Goal: Task Accomplishment & Management: Complete application form

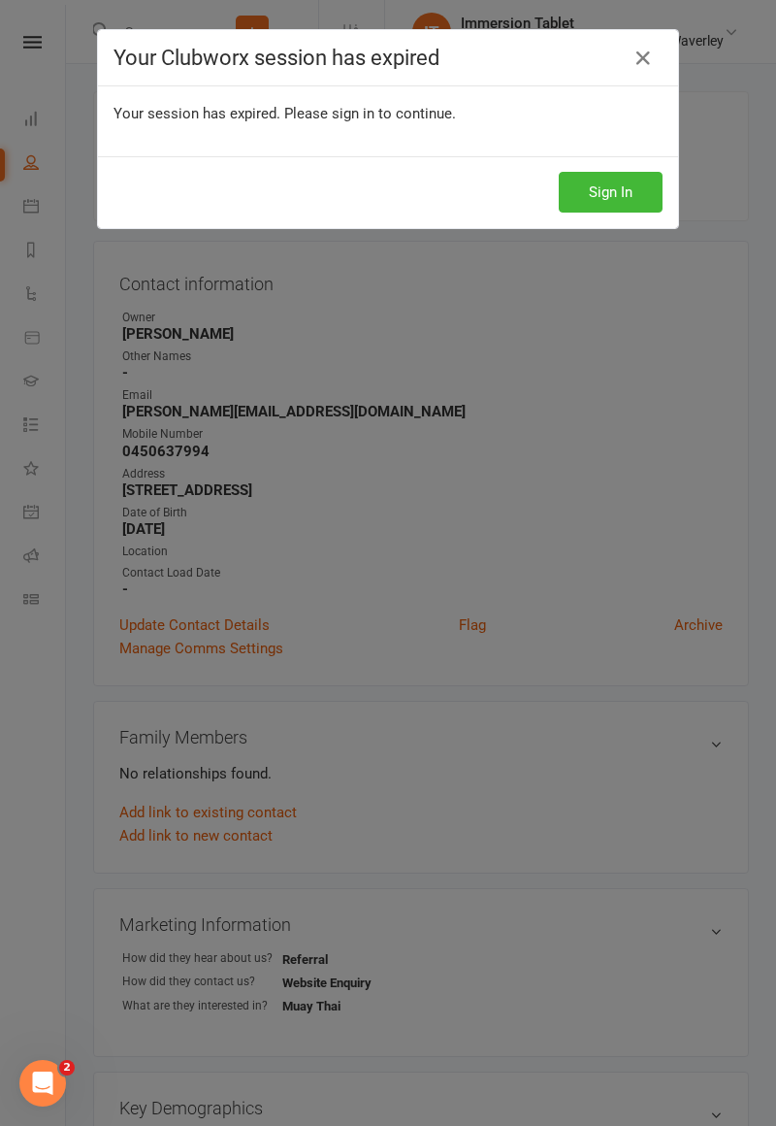
click at [641, 192] on button "Sign In" at bounding box center [611, 192] width 104 height 41
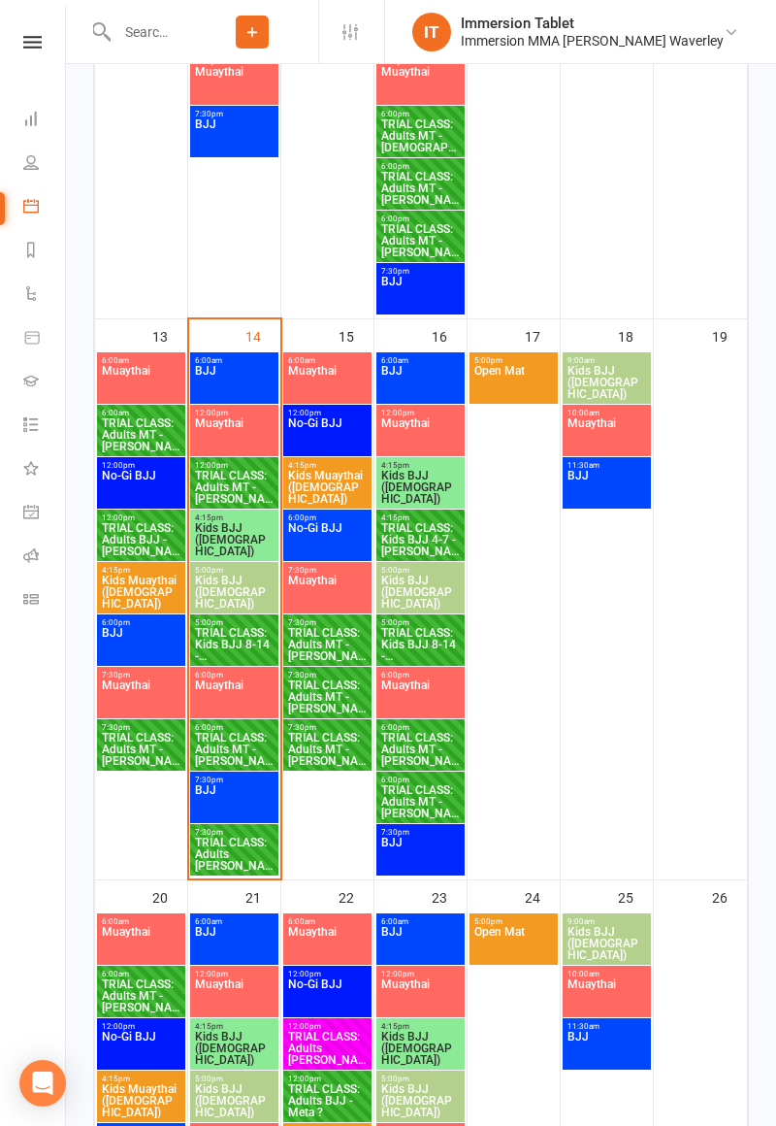
click at [233, 846] on span "TRIAL CLASS: Adults [PERSON_NAME] ?" at bounding box center [234, 853] width 81 height 35
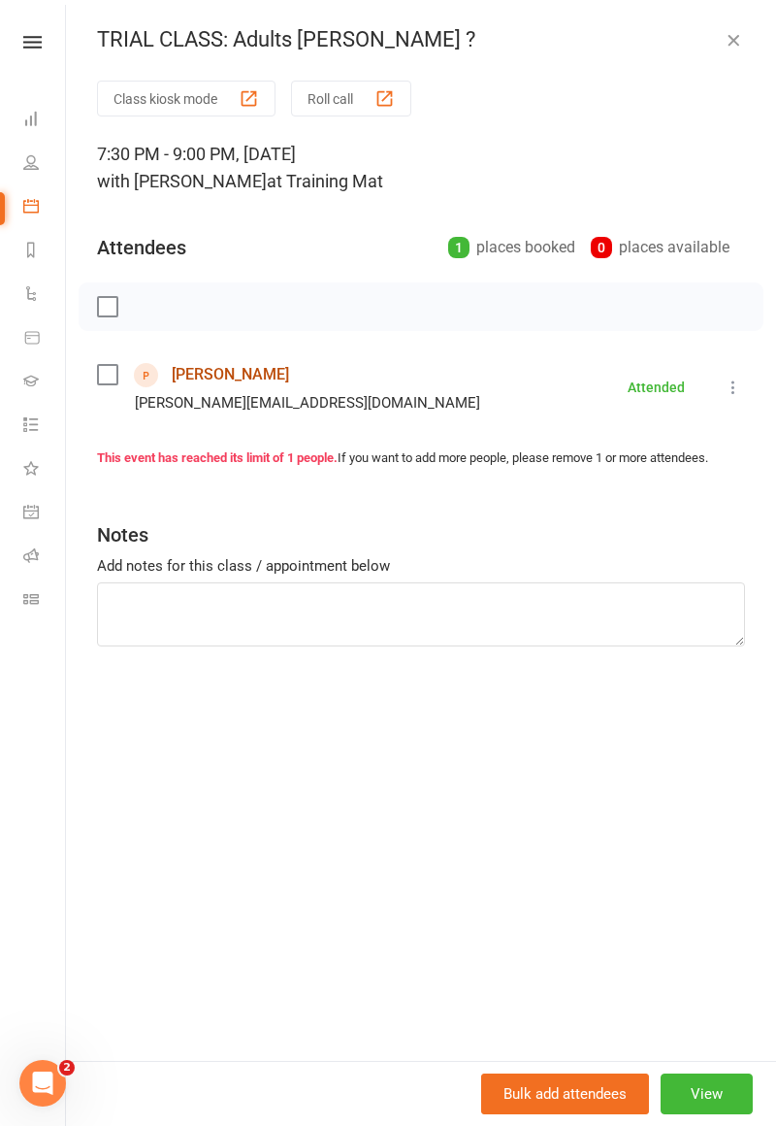
click at [193, 373] on link "[PERSON_NAME]" at bounding box center [230, 374] width 117 height 31
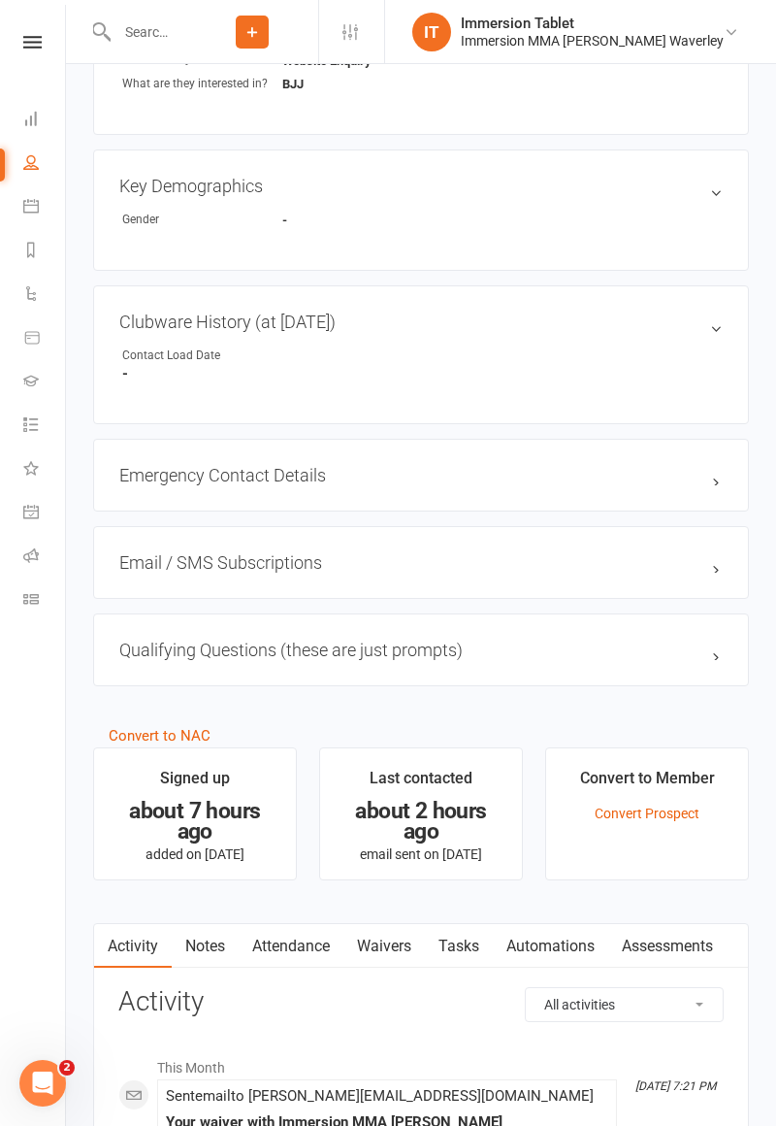
click at [404, 940] on link "Waivers" at bounding box center [385, 946] width 82 height 45
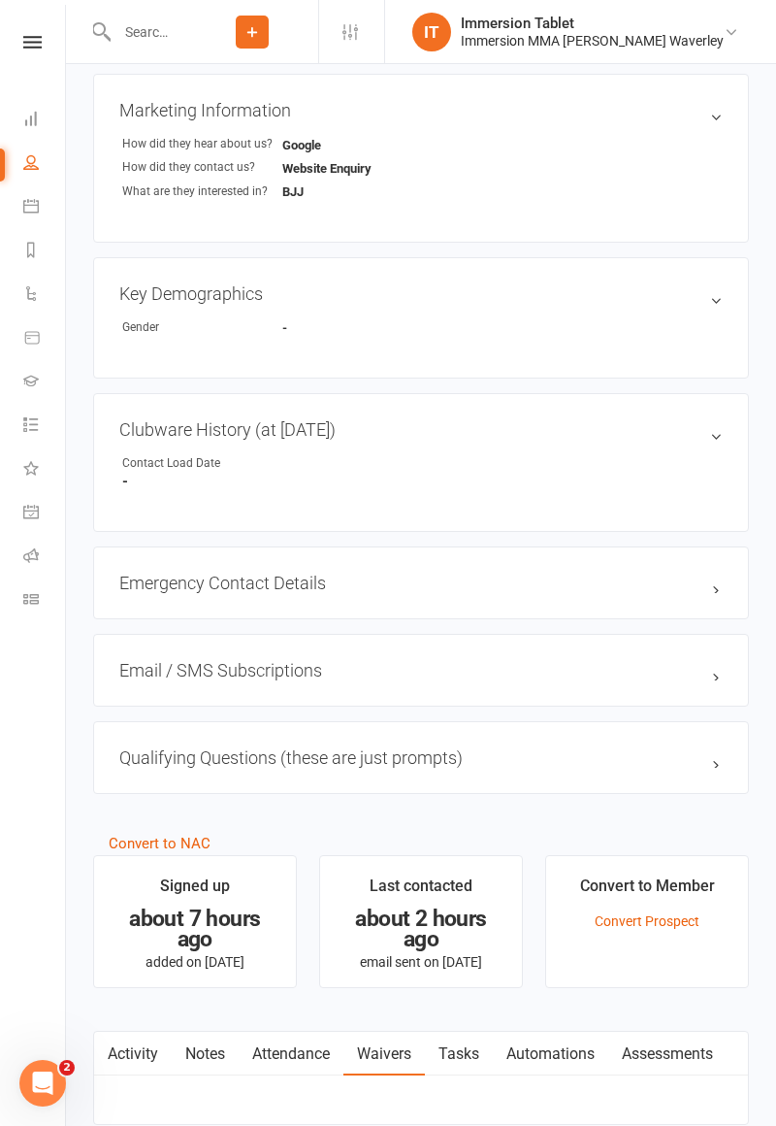
scroll to position [922, 0]
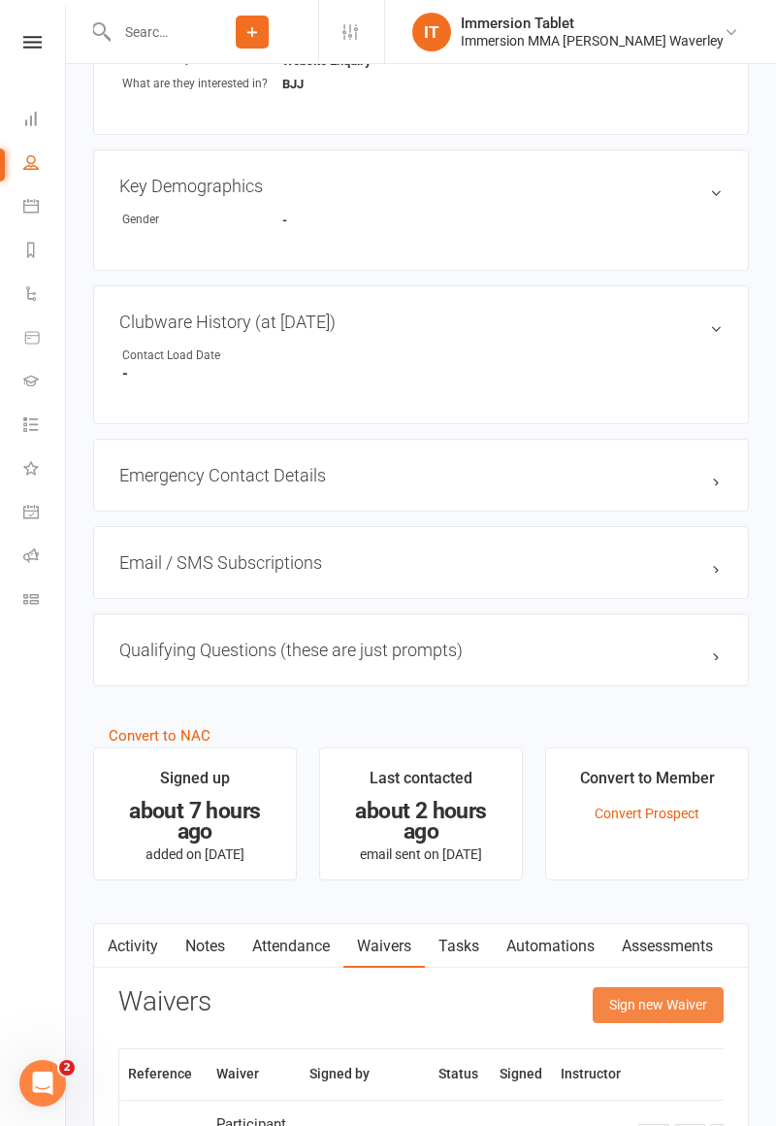
click at [676, 987] on button "Sign new Waiver" at bounding box center [658, 1004] width 131 height 35
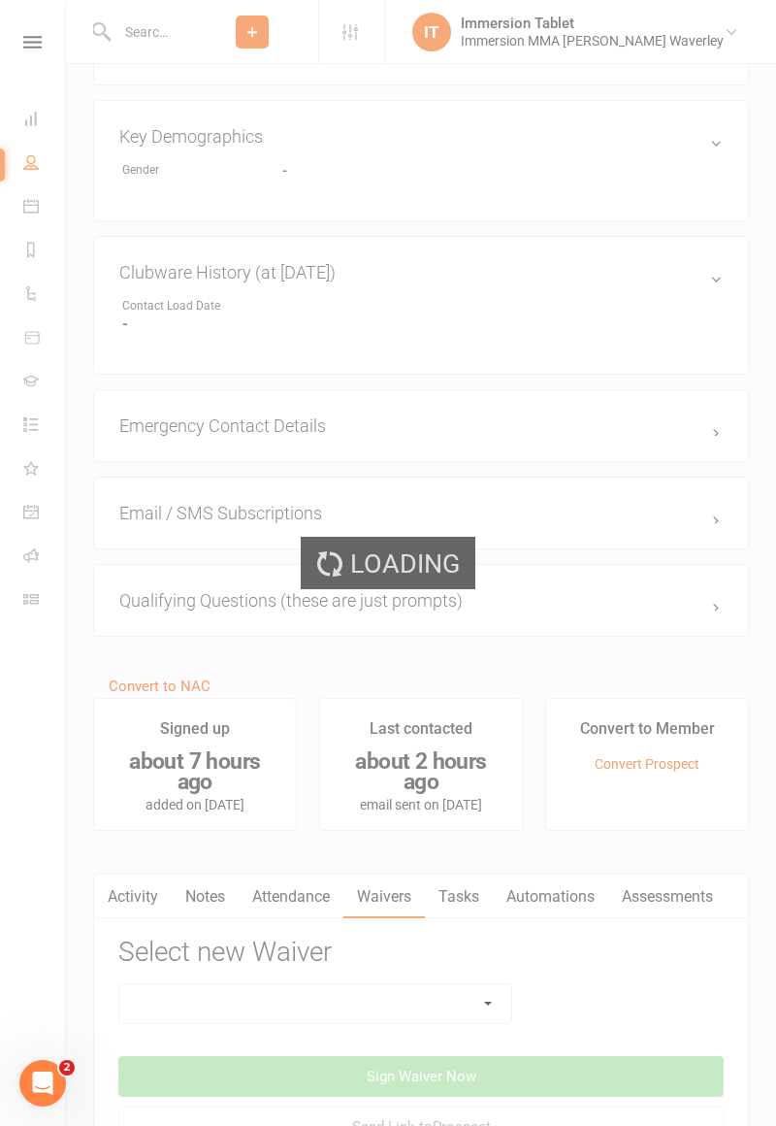
scroll to position [1103, 0]
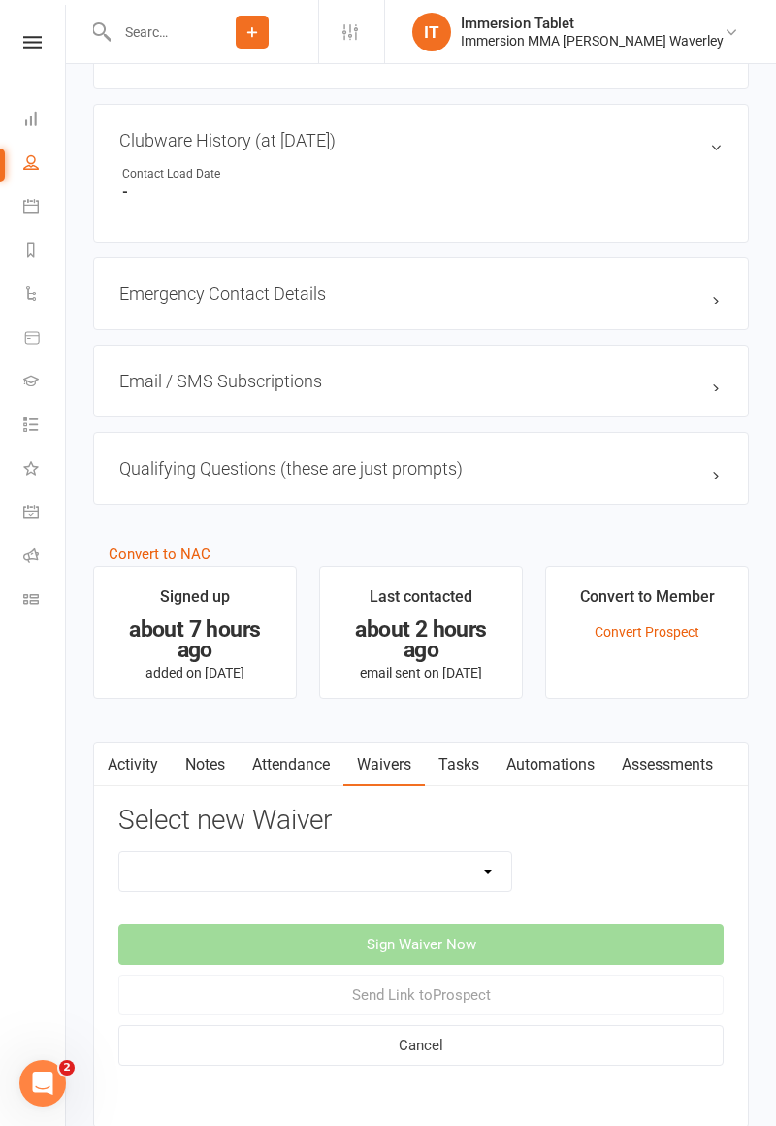
click at [468, 876] on select "Cancellation Form Immersion 10 Class Pass Form Immersion 10 Class Pass Form (Pa…" at bounding box center [315, 871] width 392 height 39
select select "10648"
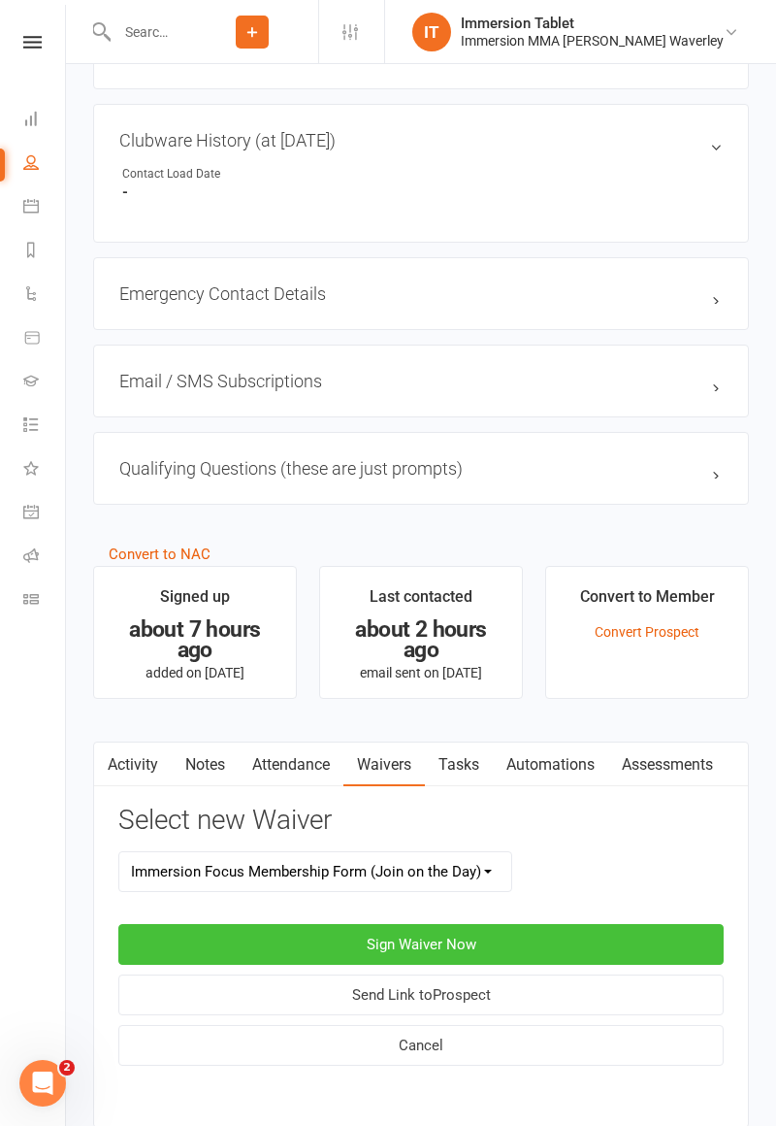
click at [623, 943] on button "Sign Waiver Now" at bounding box center [421, 944] width 606 height 41
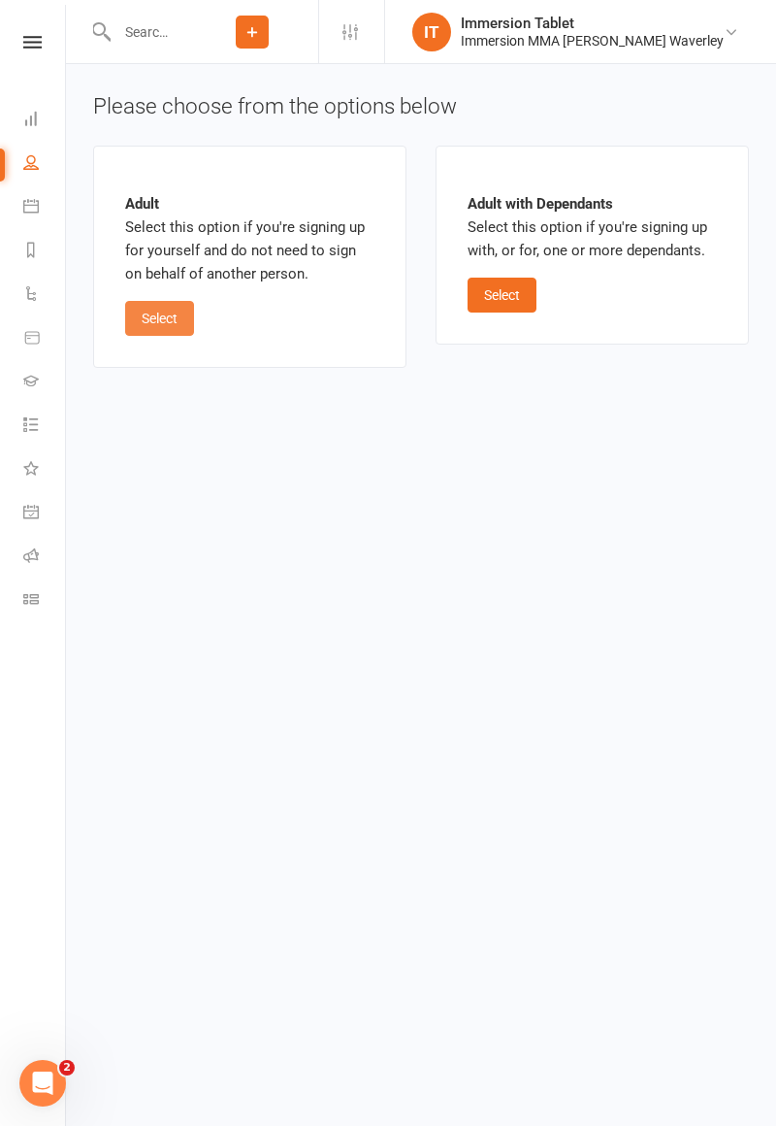
click at [181, 328] on button "Select" at bounding box center [159, 318] width 69 height 35
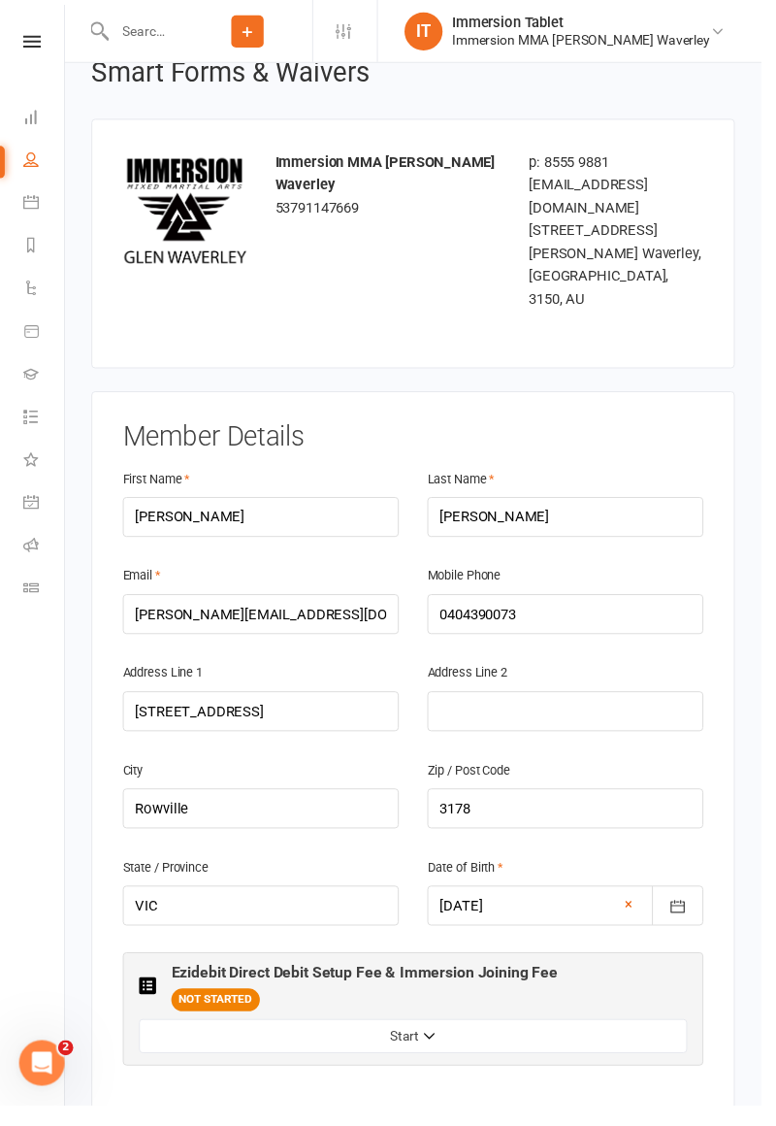
scroll to position [178, 0]
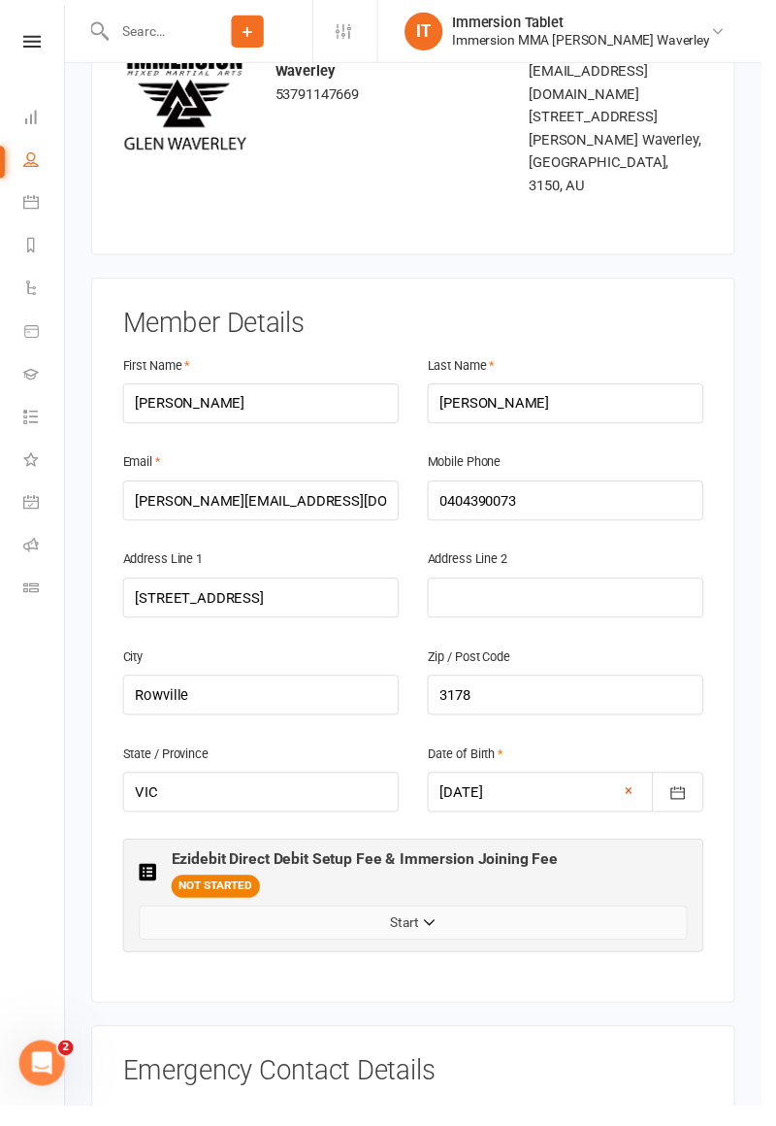
click at [579, 923] on button "Start" at bounding box center [421, 940] width 559 height 35
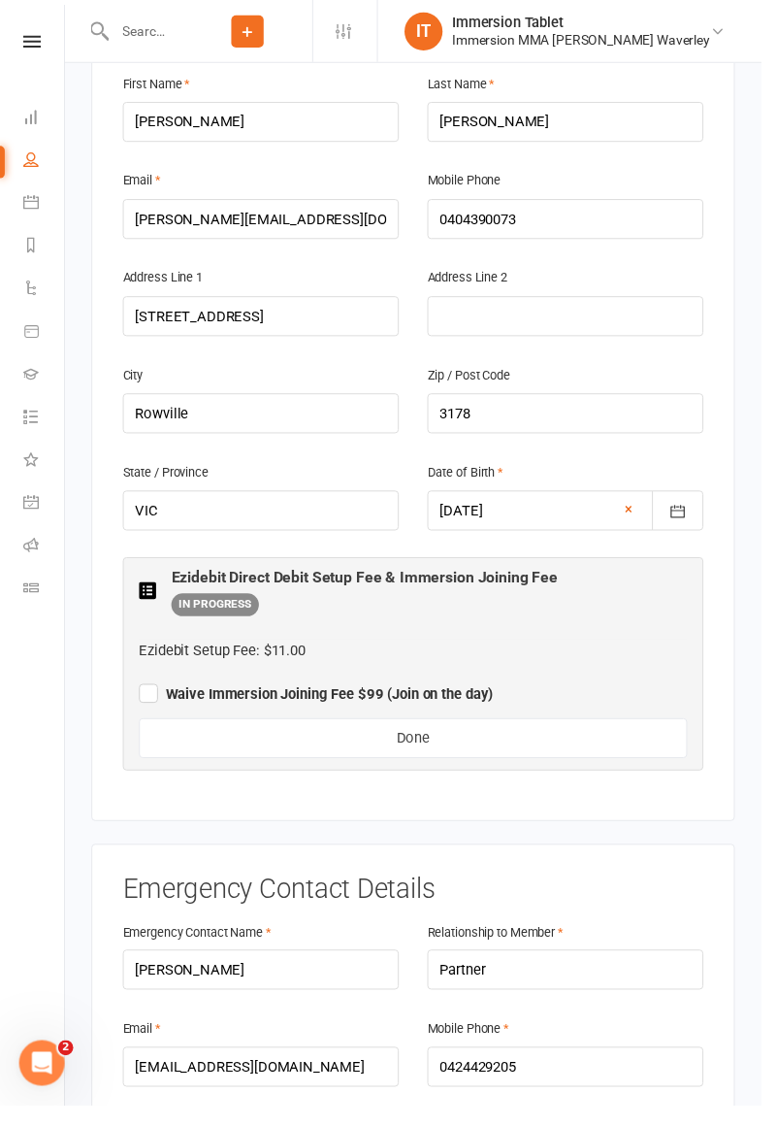
scroll to position [464, 0]
click at [144, 694] on label "Waive Immersion Joining Fee $99 (Join on the day)" at bounding box center [322, 705] width 361 height 23
click at [144, 691] on input "Waive Immersion Joining Fee $99 (Join on the day)" at bounding box center [322, 691] width 361 height 0
click at [112, 584] on div "Member Details First Name [PERSON_NAME] Name [PERSON_NAME] Email [PERSON_NAME][…" at bounding box center [421, 417] width 656 height 840
click at [216, 733] on button "Done" at bounding box center [421, 753] width 559 height 41
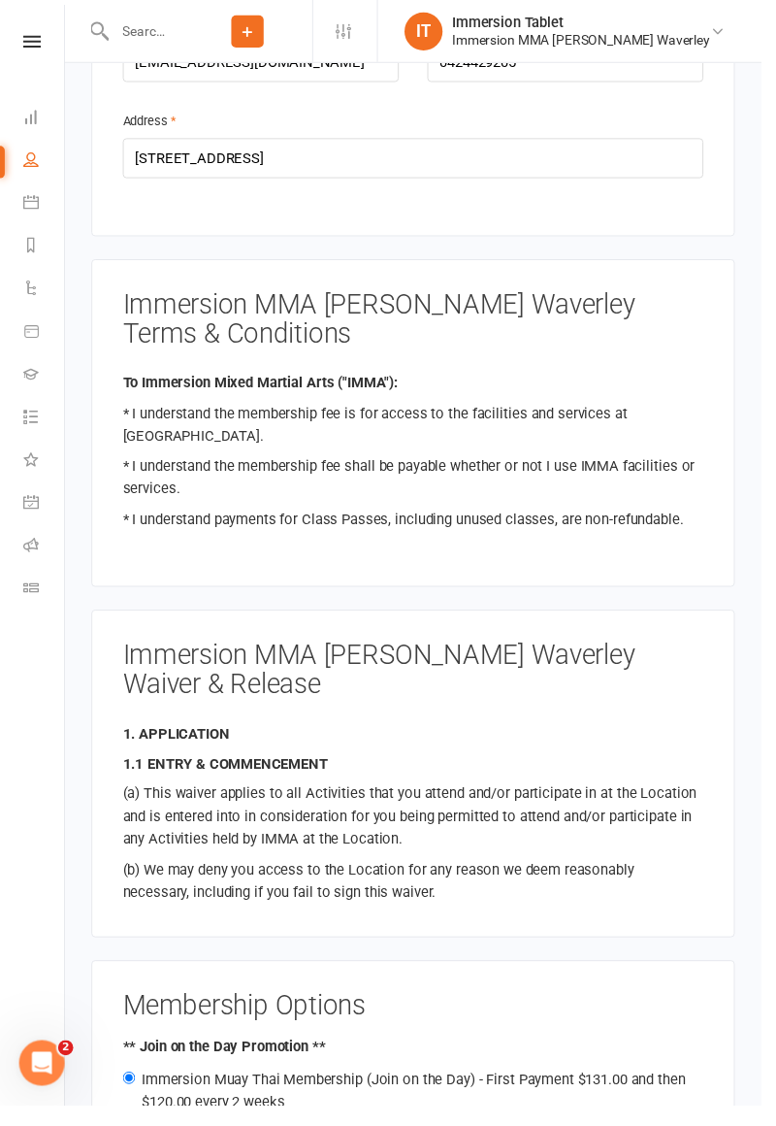
scroll to position [1652, 0]
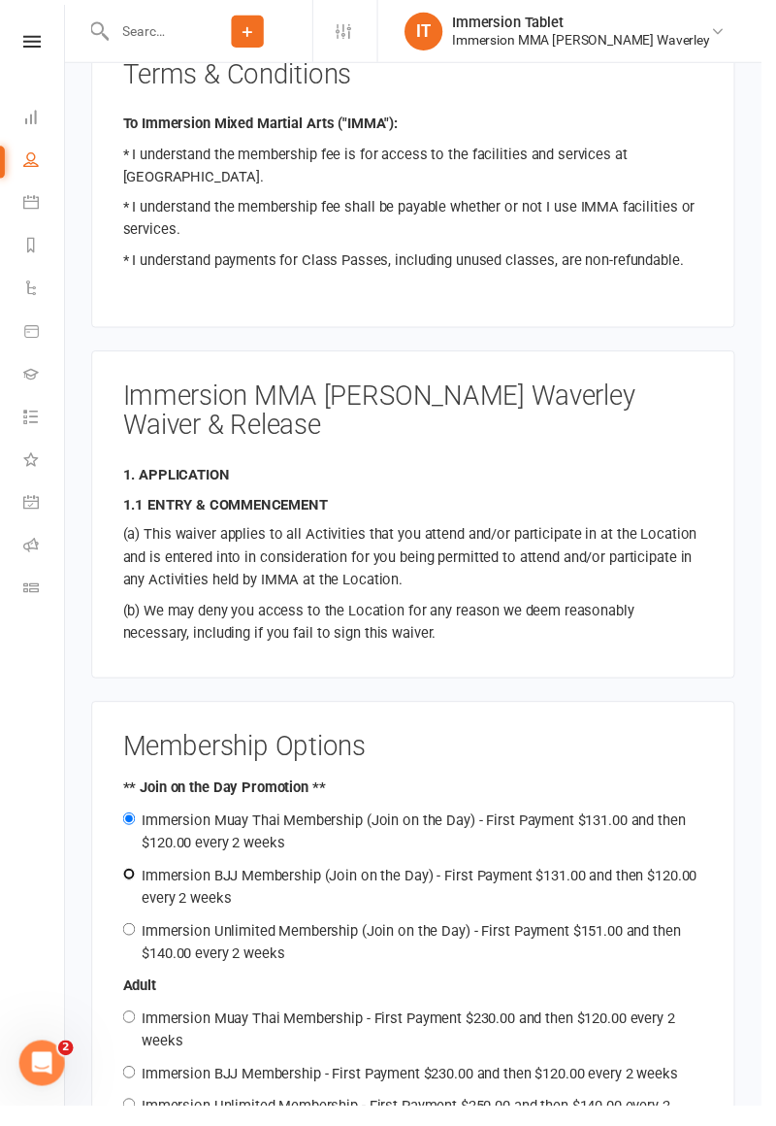
click at [126, 884] on input "Immersion BJJ Membership (Join on the Day) - First Payment $131.00 and then $12…" at bounding box center [131, 890] width 13 height 13
radio input "true"
radio input "false"
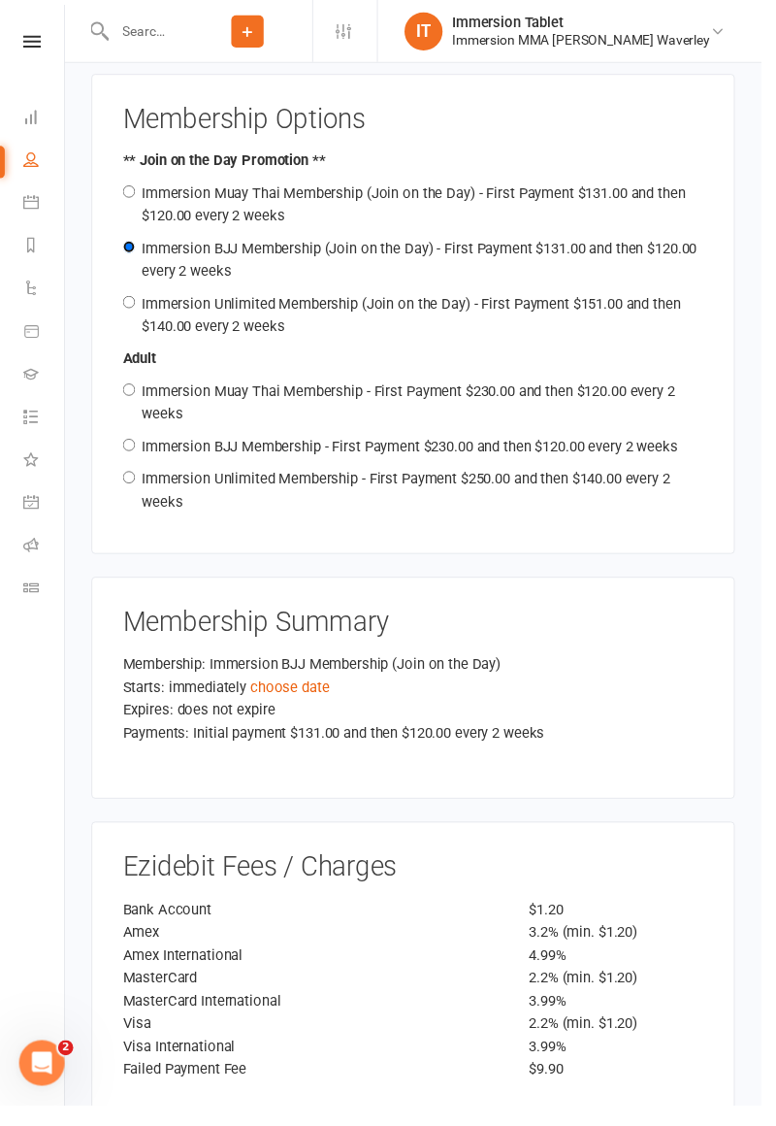
scroll to position [2288, 0]
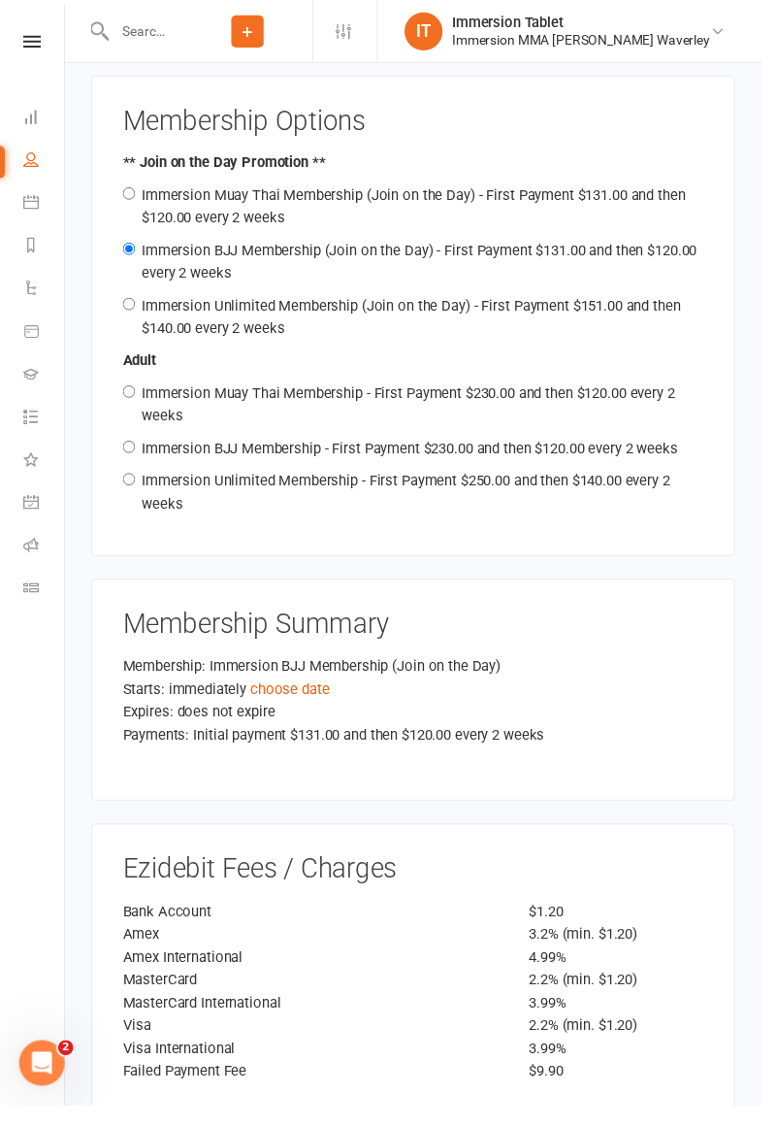
click at [278, 694] on link "choose date" at bounding box center [295, 702] width 81 height 17
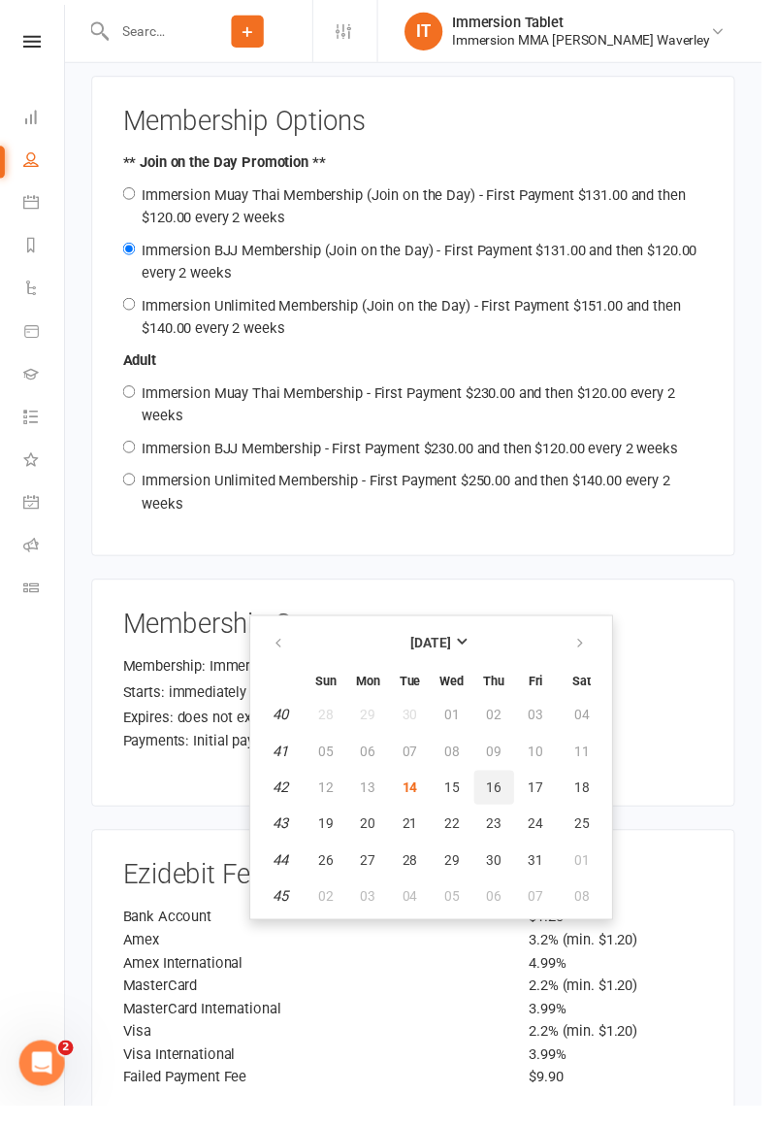
click at [498, 785] on button "16" at bounding box center [503, 802] width 41 height 35
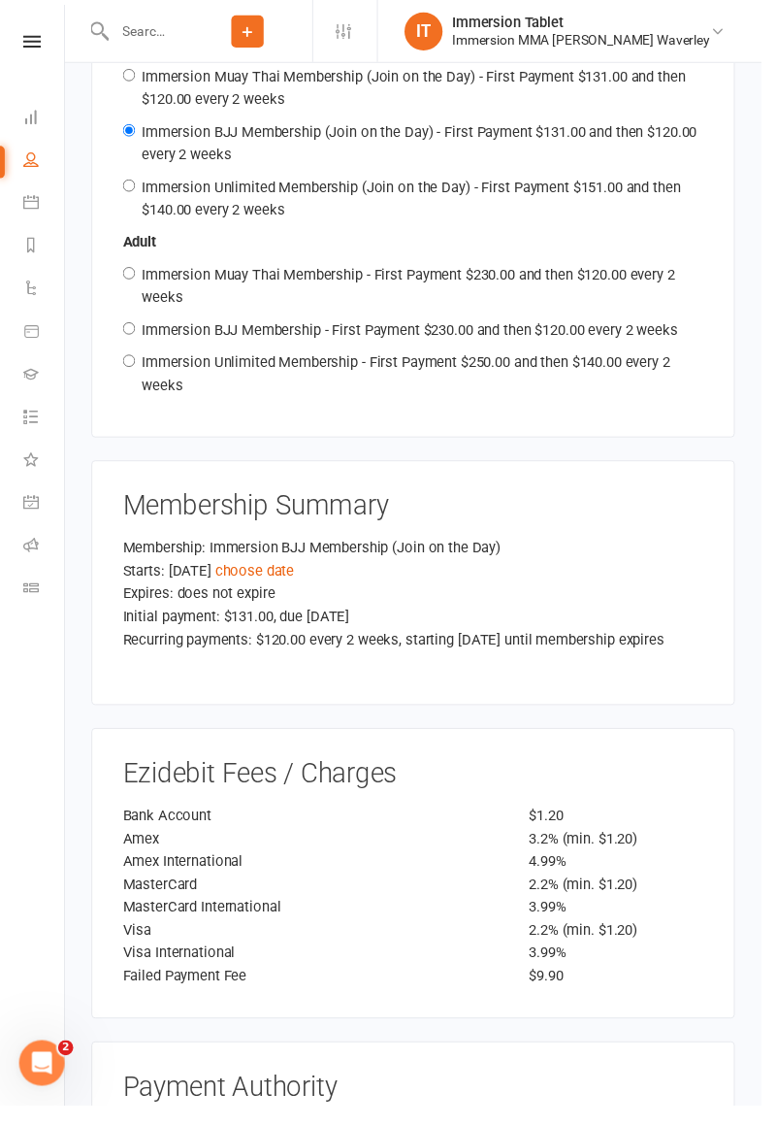
scroll to position [2490, 0]
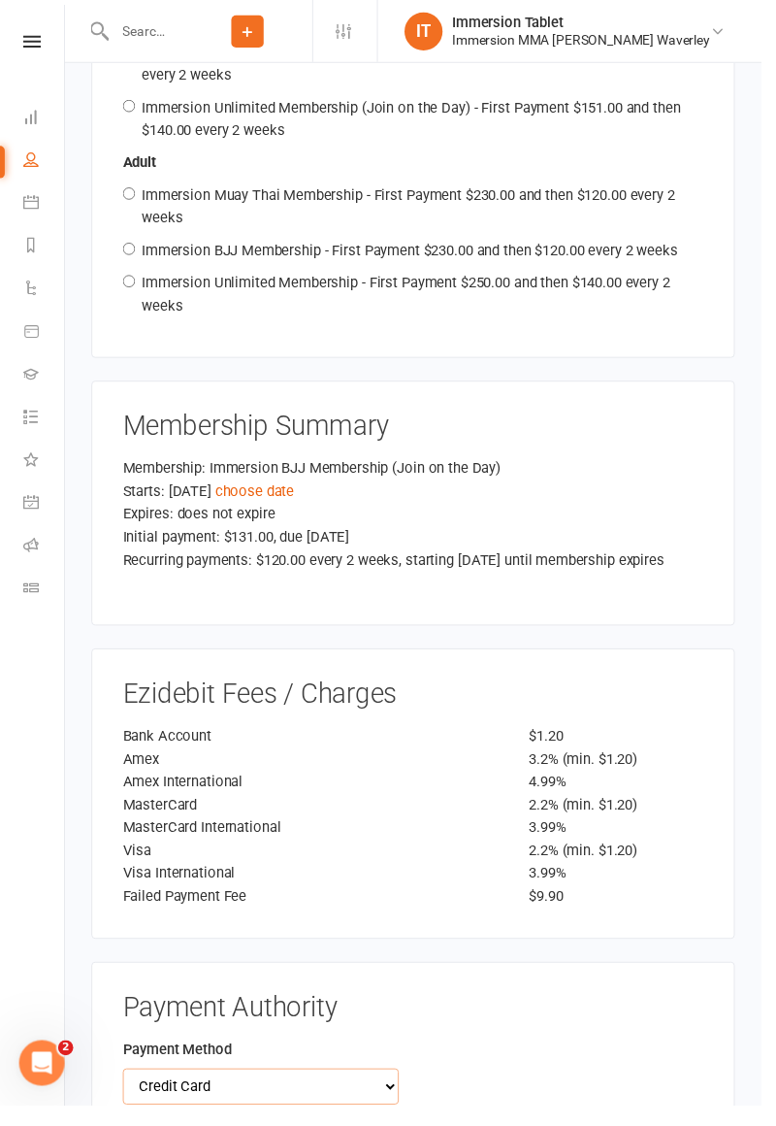
click at [142, 1089] on select "Credit Card Bank Account" at bounding box center [265, 1107] width 281 height 37
select select "bank_account"
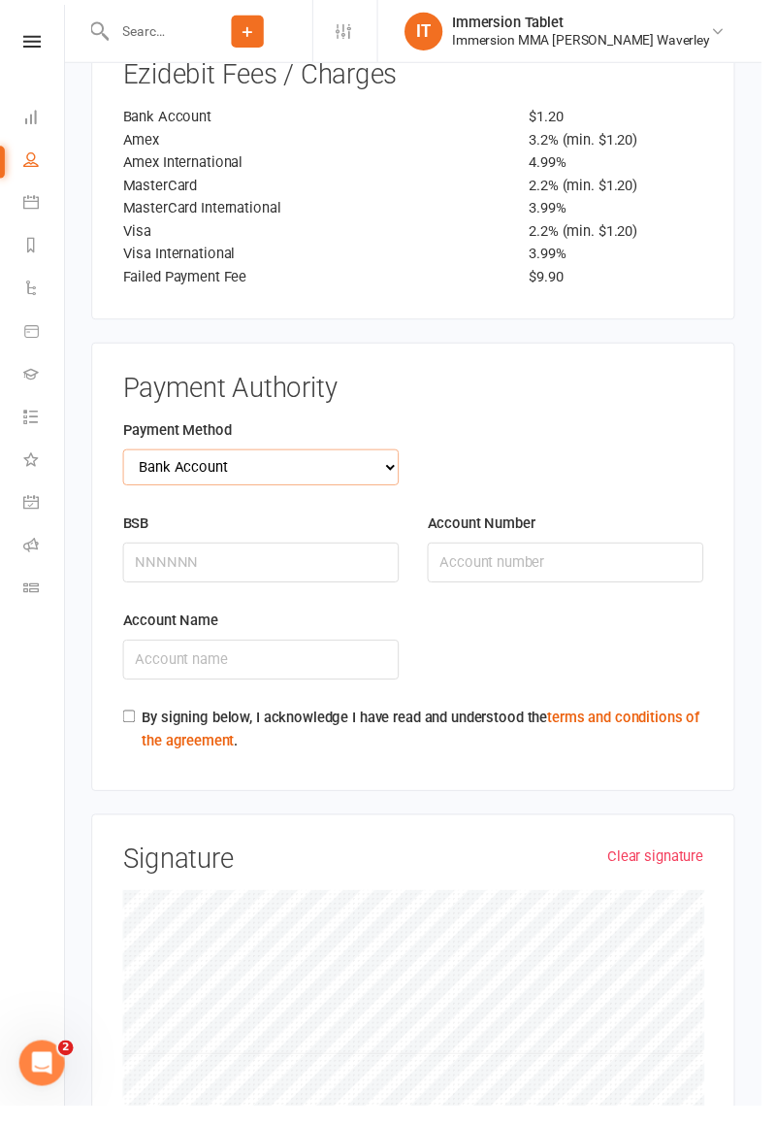
scroll to position [3383, 0]
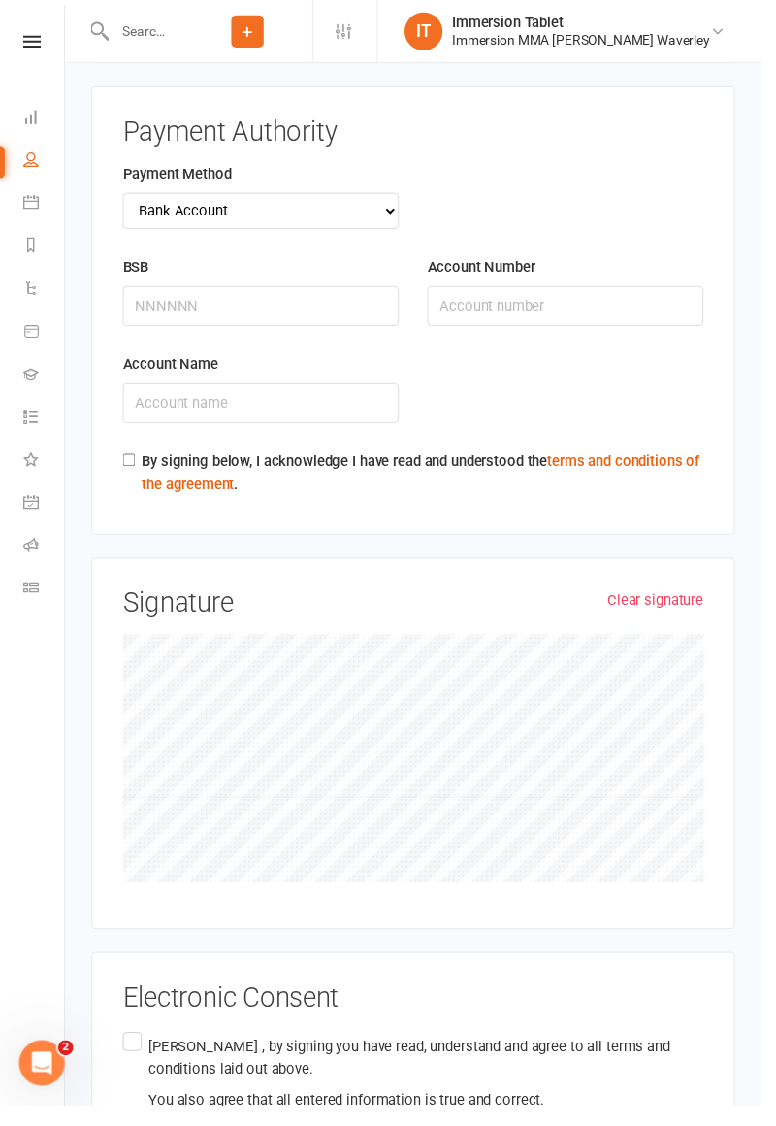
click at [669, 600] on link "Clear signature" at bounding box center [668, 611] width 98 height 23
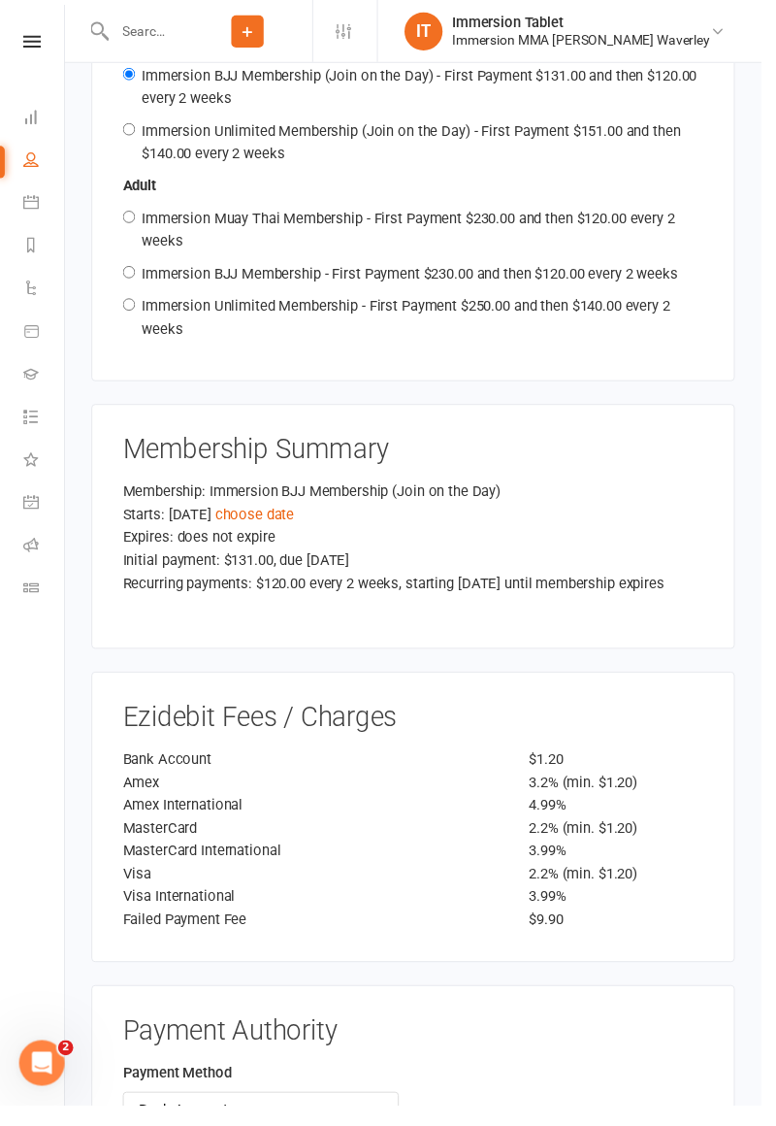
scroll to position [2457, 0]
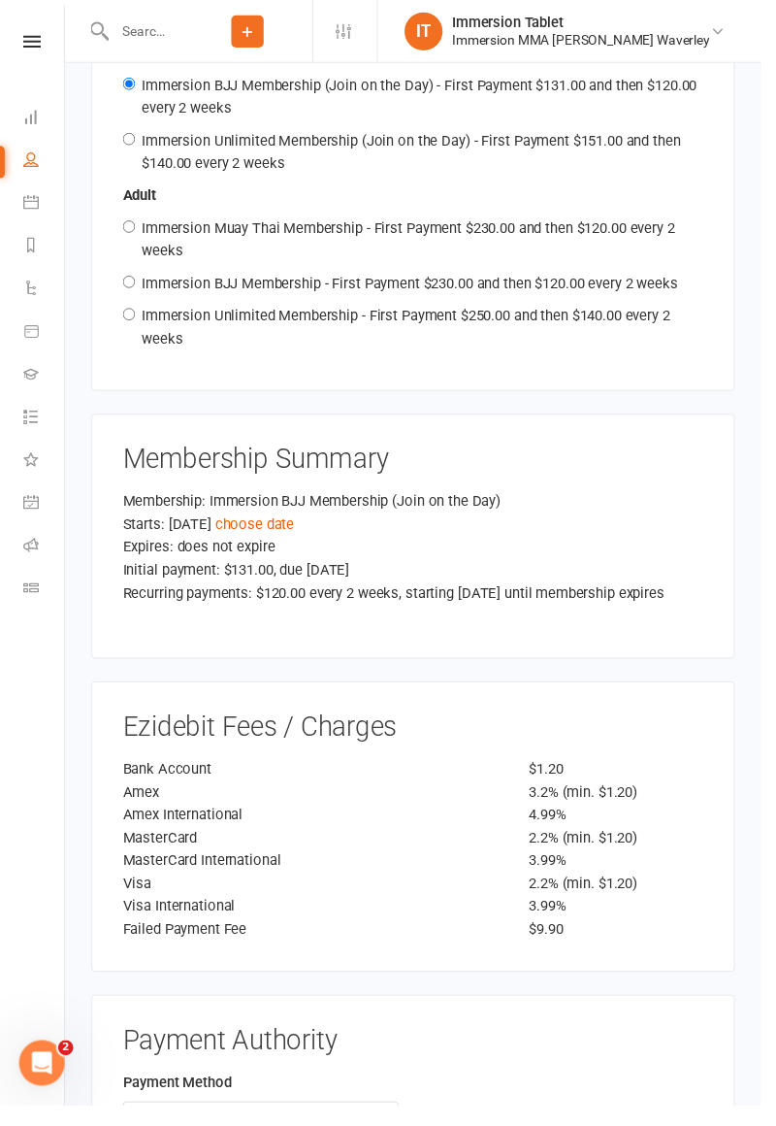
click at [272, 525] on link "choose date" at bounding box center [259, 533] width 81 height 17
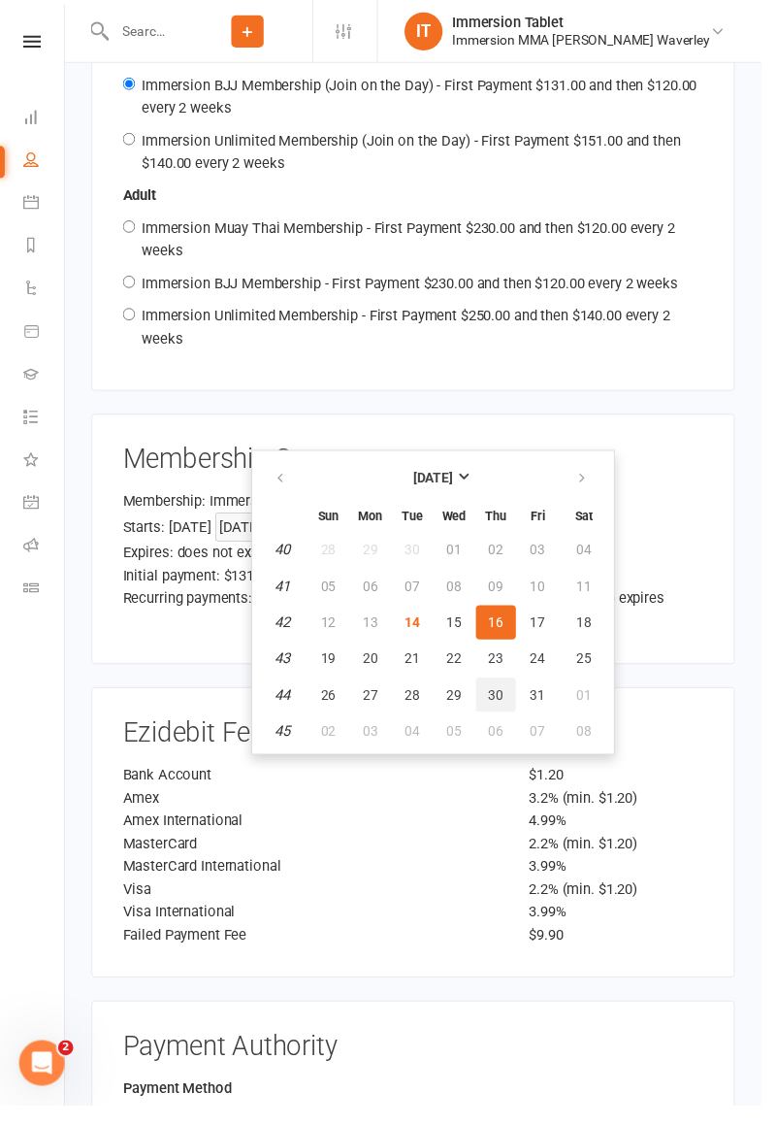
click at [505, 703] on span "30" at bounding box center [506, 708] width 16 height 16
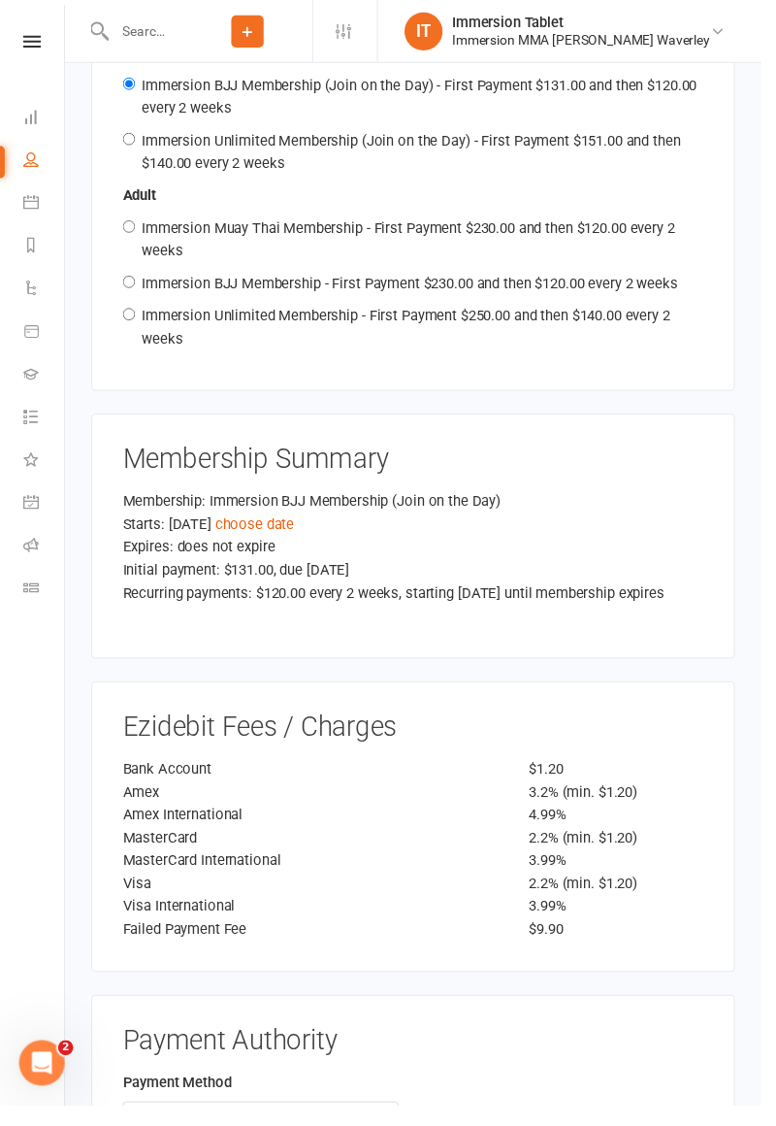
click at [300, 525] on link "choose date" at bounding box center [259, 533] width 81 height 17
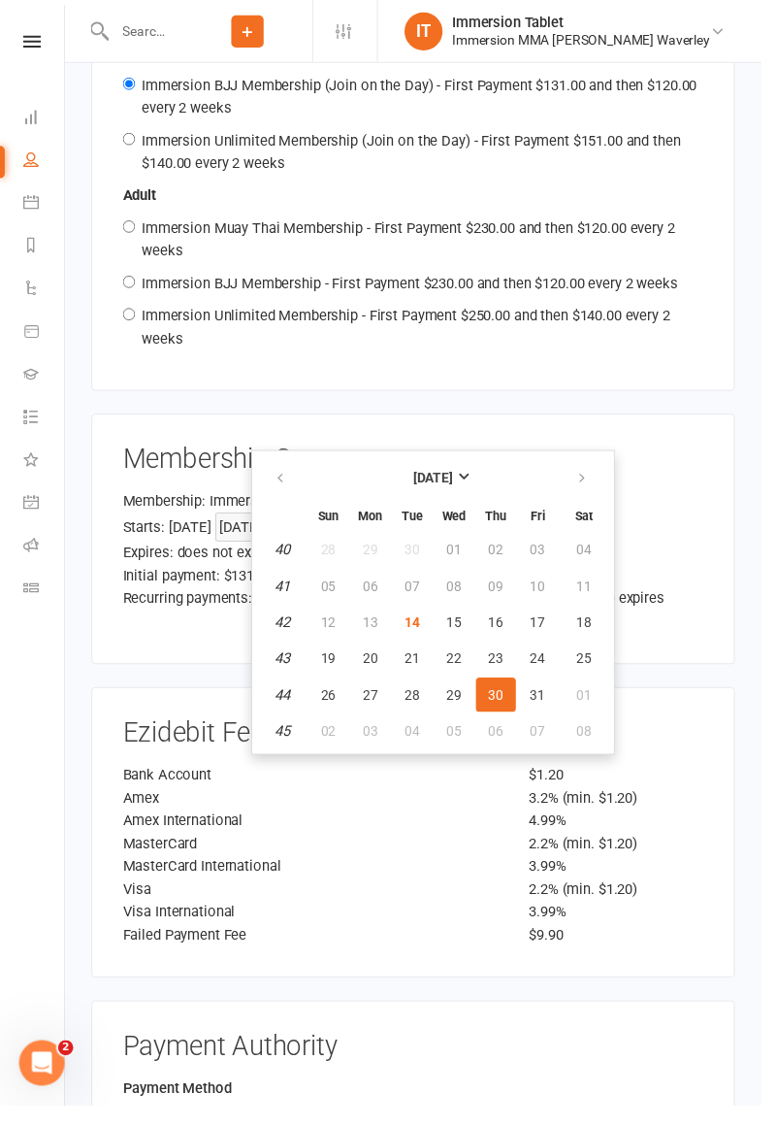
scroll to position [2471, 0]
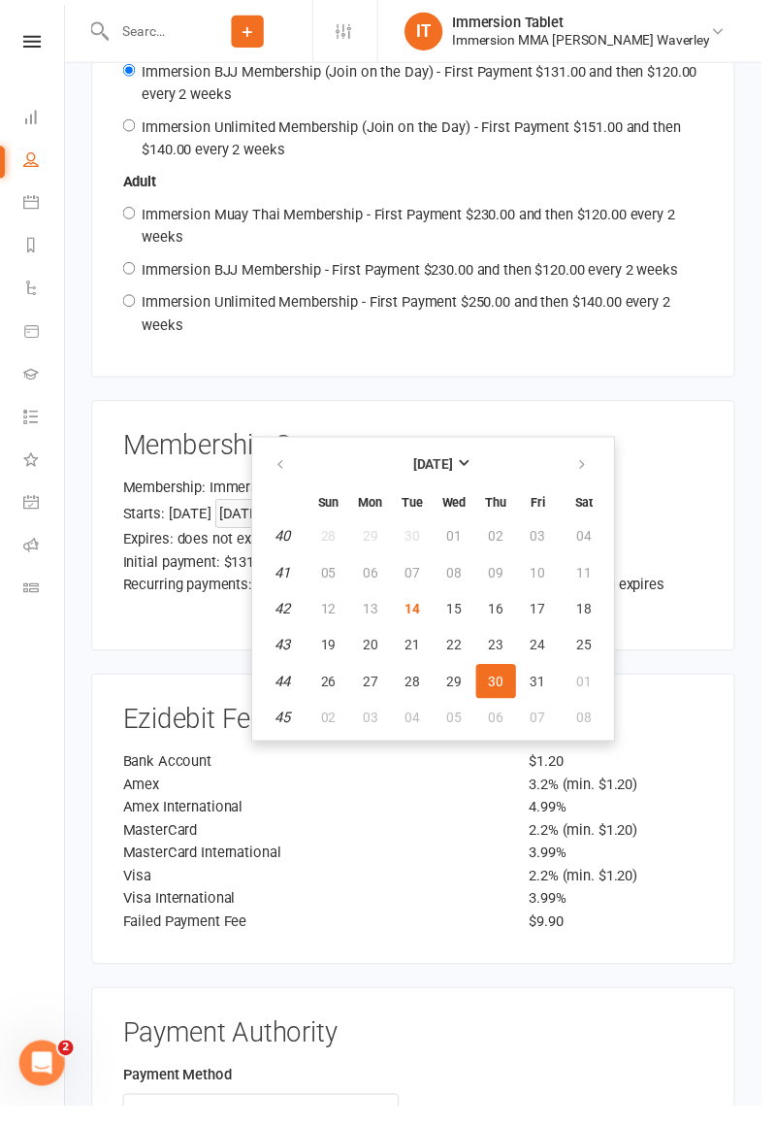
click at [180, 538] on div "Expires: does not expire" at bounding box center [421, 549] width 592 height 23
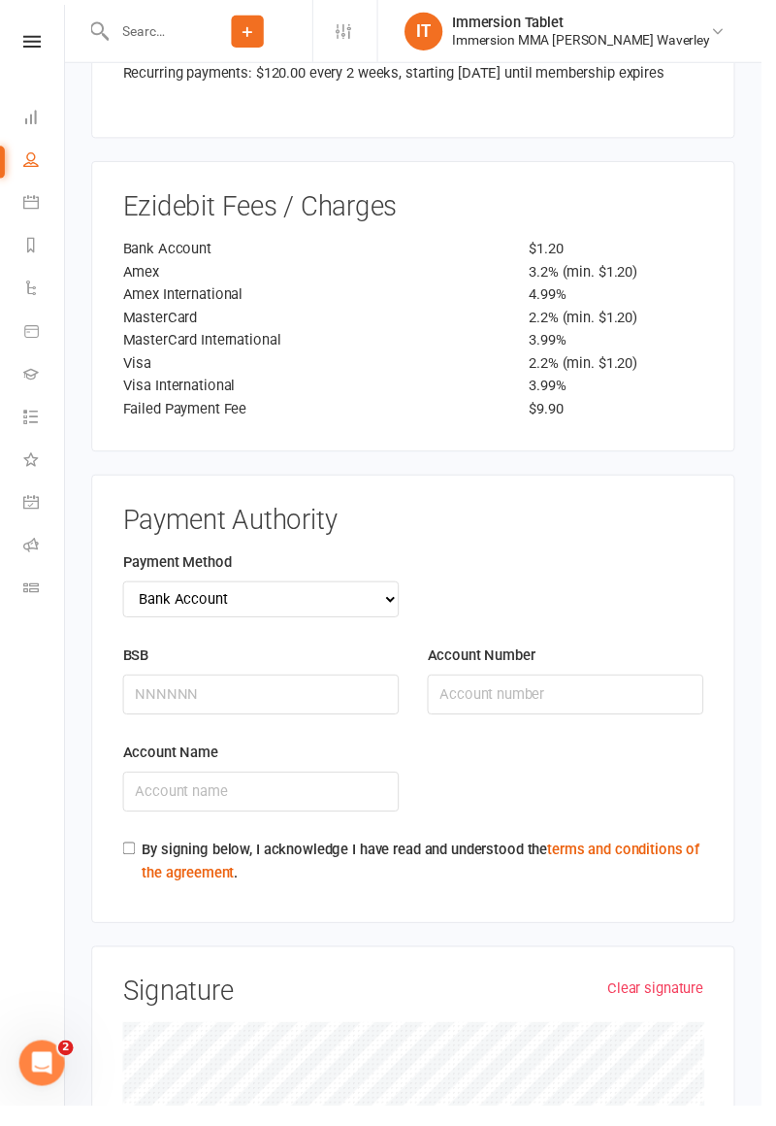
scroll to position [2998, 0]
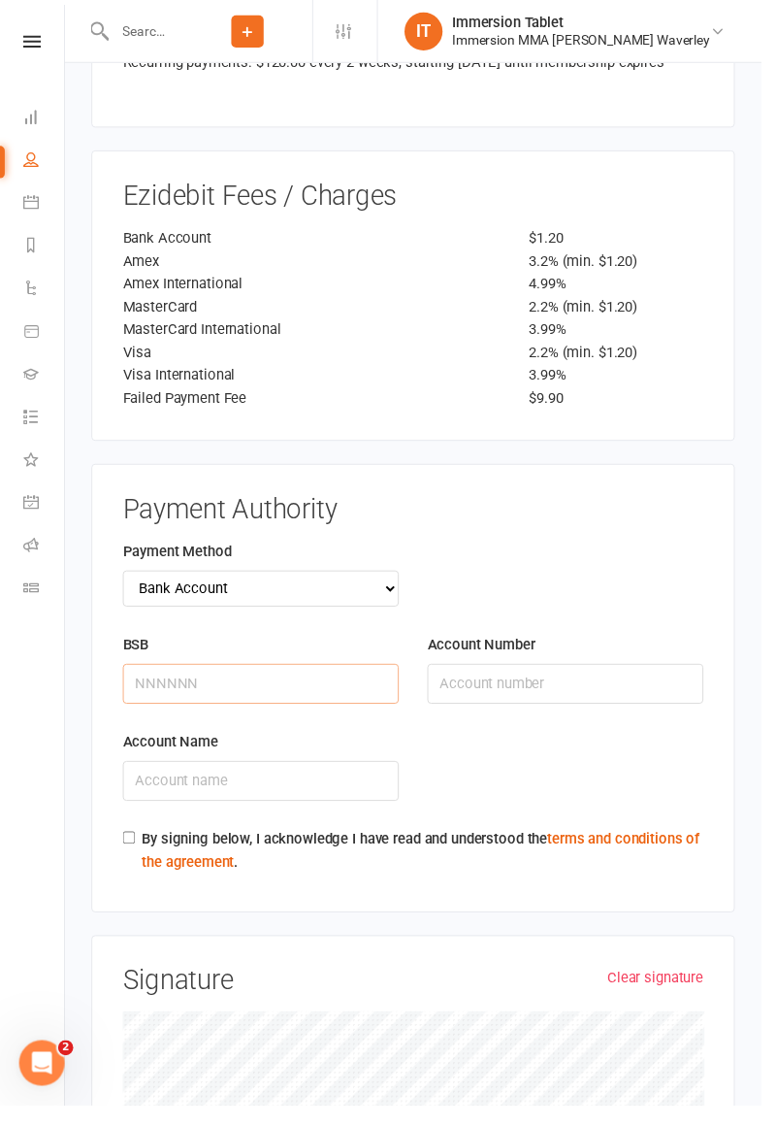
click at [217, 676] on input "BSB" at bounding box center [265, 696] width 281 height 41
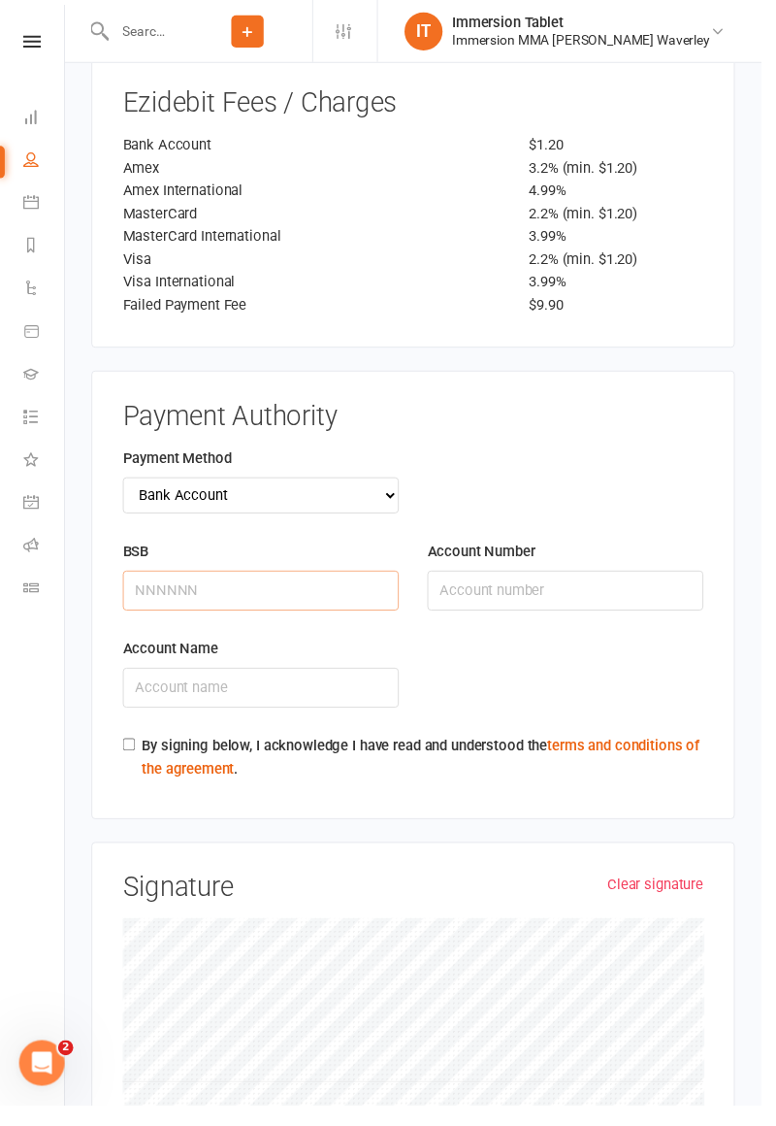
click at [155, 581] on input "BSB" at bounding box center [265, 601] width 281 height 41
type input "063010"
click at [503, 581] on input "Account Number" at bounding box center [576, 601] width 281 height 41
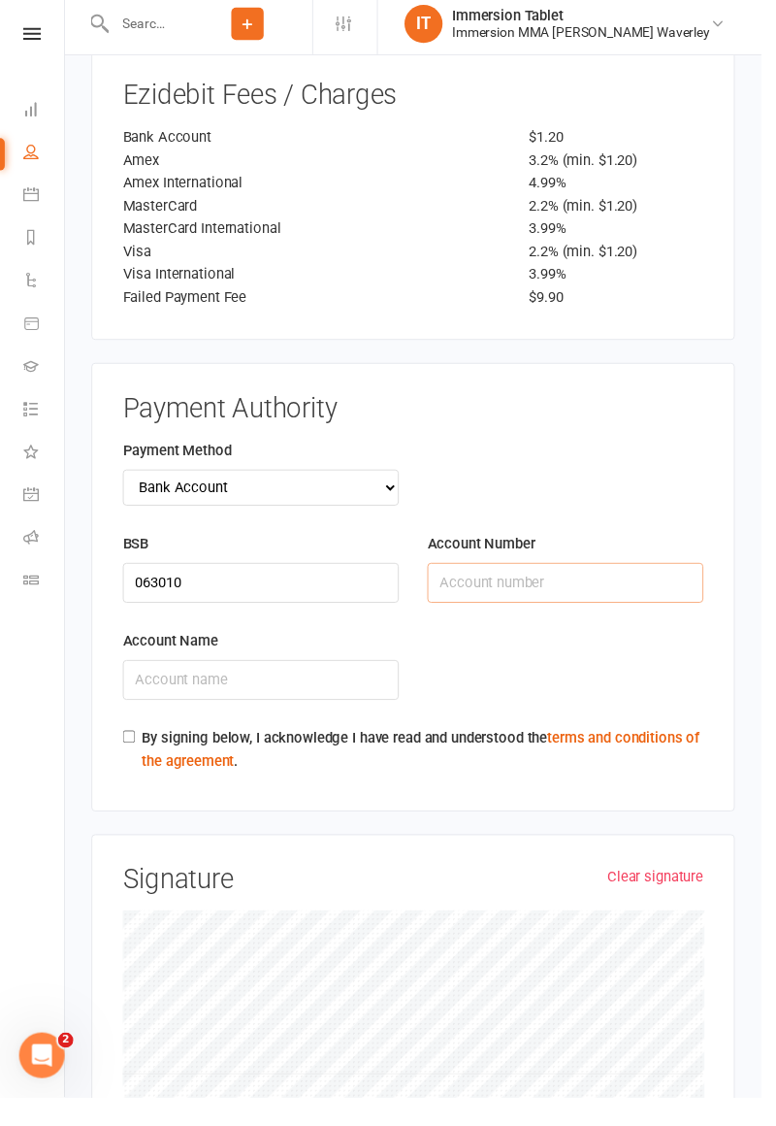
type input "+"
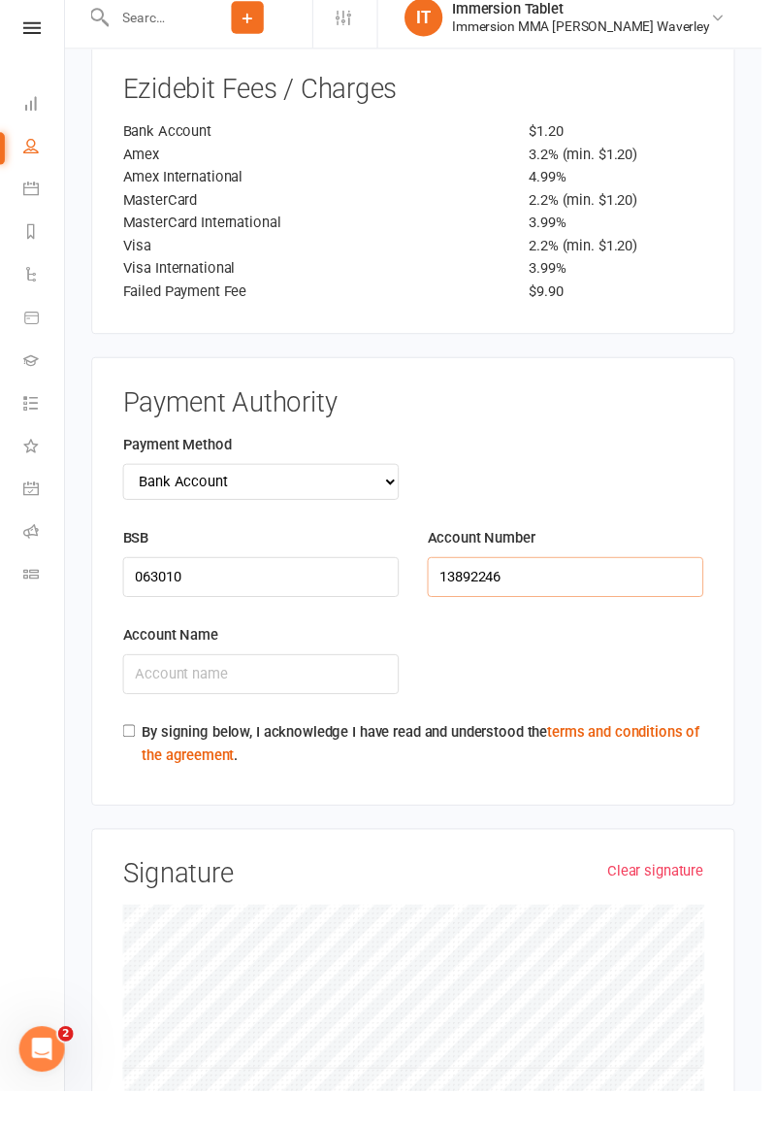
type input "13892246"
click at [172, 680] on input "Account Name" at bounding box center [265, 700] width 281 height 41
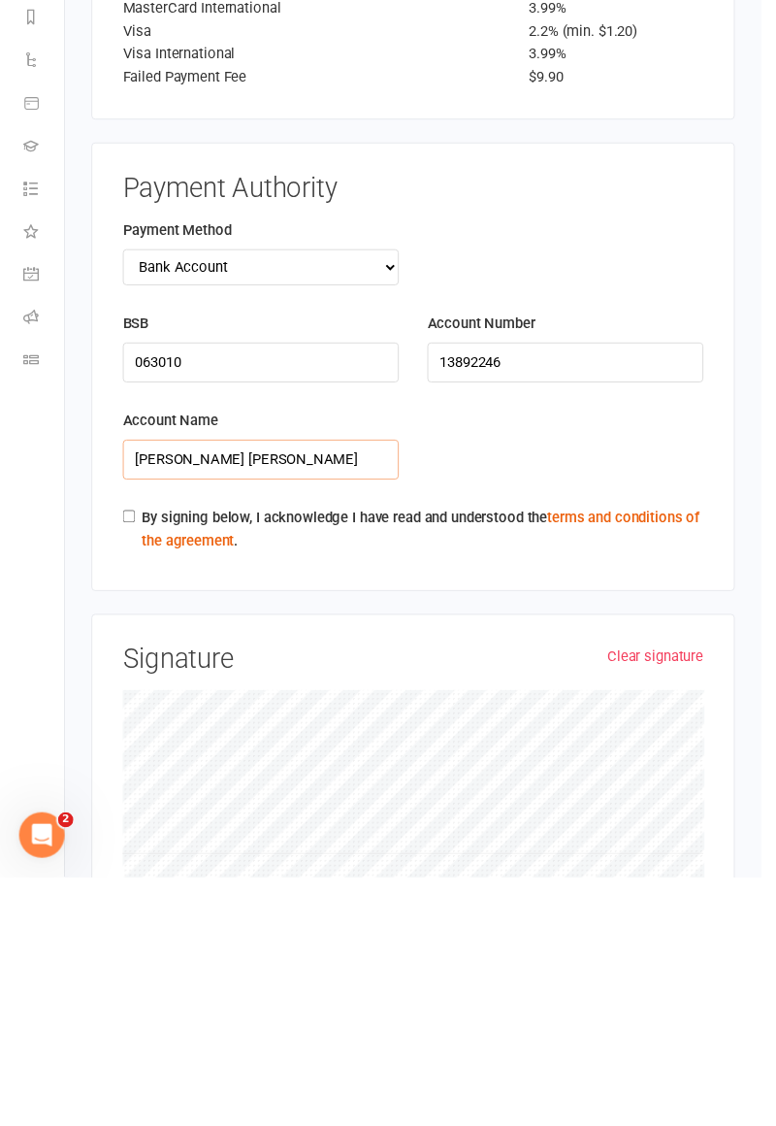
type input "[PERSON_NAME] [PERSON_NAME]"
click at [132, 752] on input "By signing below, I acknowledge I have read and understood the terms and condit…" at bounding box center [131, 758] width 13 height 13
checkbox input "true"
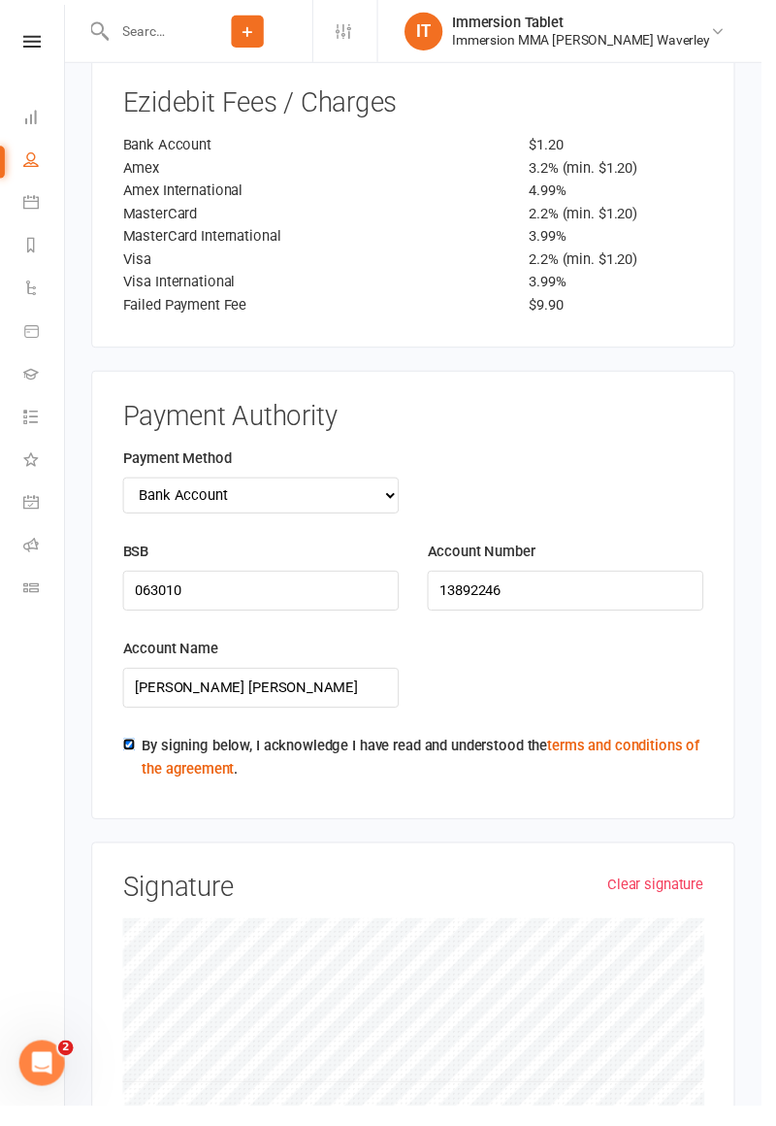
scroll to position [3094, 0]
click at [695, 889] on link "Clear signature" at bounding box center [668, 900] width 98 height 23
click at [652, 889] on link "Clear signature" at bounding box center [668, 900] width 98 height 23
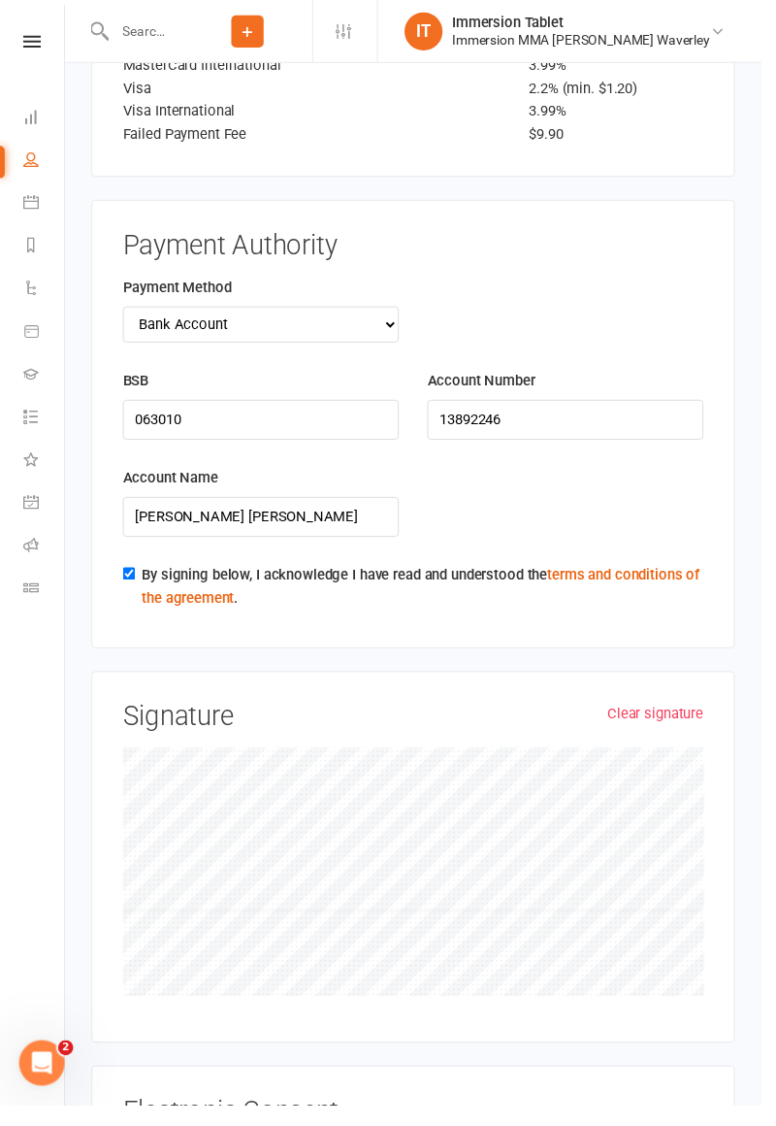
scroll to position [3383, 0]
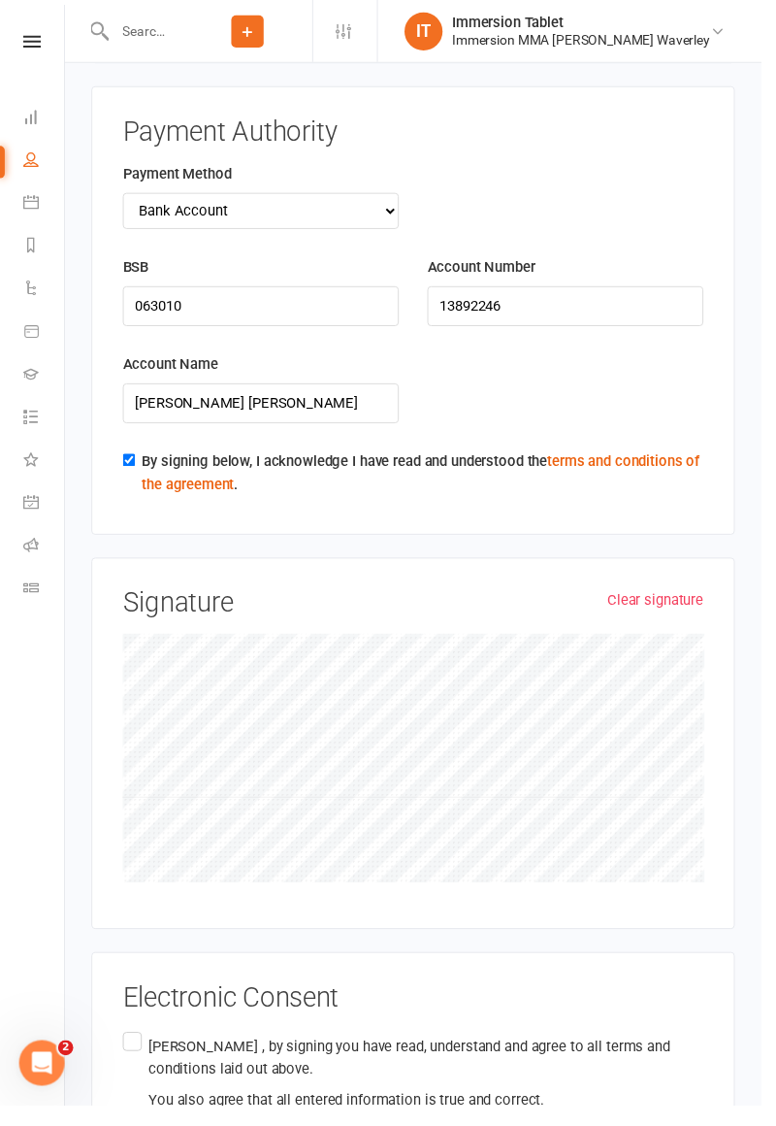
click at [128, 1047] on label "[PERSON_NAME] , by signing you have read, understand and agree to all terms and…" at bounding box center [421, 1093] width 592 height 92
click at [128, 1047] on input "[PERSON_NAME] , by signing you have read, understand and agree to all terms and…" at bounding box center [131, 1047] width 13 height 0
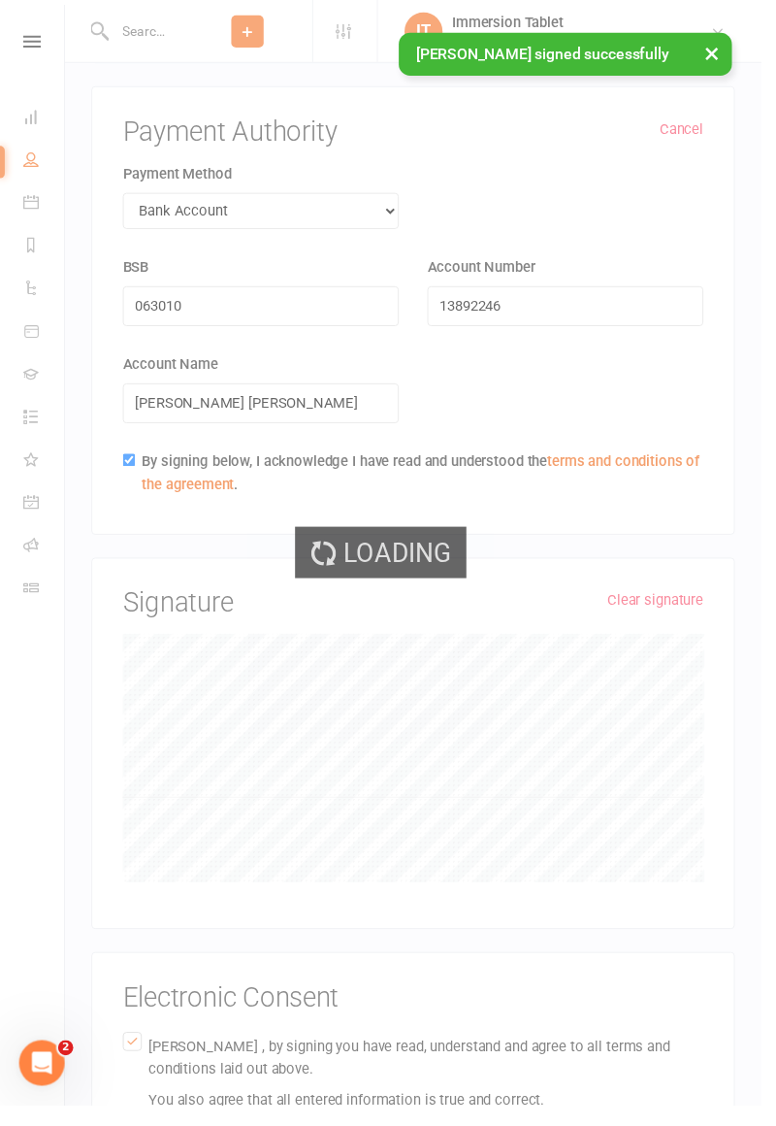
scroll to position [2814, 0]
